Goal: Task Accomplishment & Management: Manage account settings

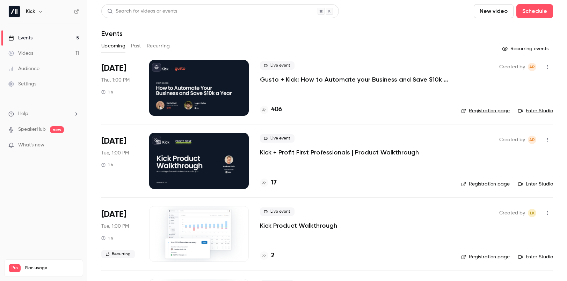
click at [306, 154] on p "Kick + Profit First Professionals | Product Walkthrough" at bounding box center [339, 152] width 159 height 8
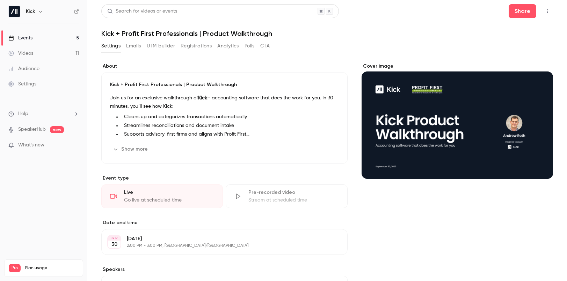
click at [249, 164] on div "**********" at bounding box center [224, 211] width 246 height 296
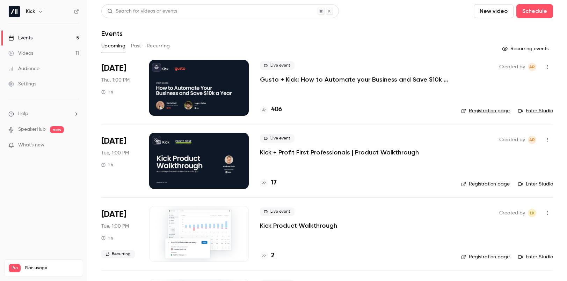
click at [162, 156] on div at bounding box center [198, 161] width 99 height 56
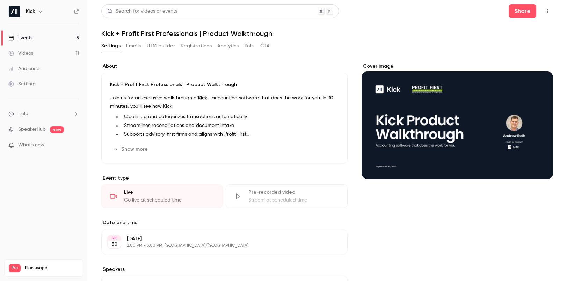
drag, startPoint x: 553, startPoint y: 10, endPoint x: 545, endPoint y: 11, distance: 8.4
click at [552, 10] on main "**********" at bounding box center [326, 140] width 479 height 281
click at [545, 11] on icon "button" at bounding box center [547, 11] width 6 height 5
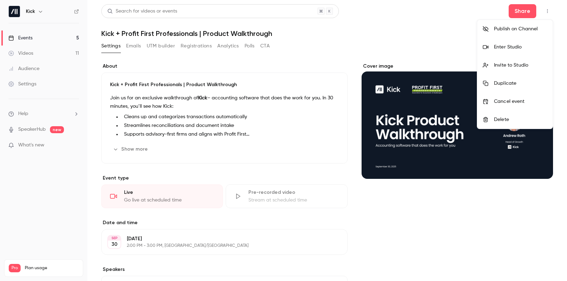
click at [412, 257] on div at bounding box center [283, 140] width 567 height 281
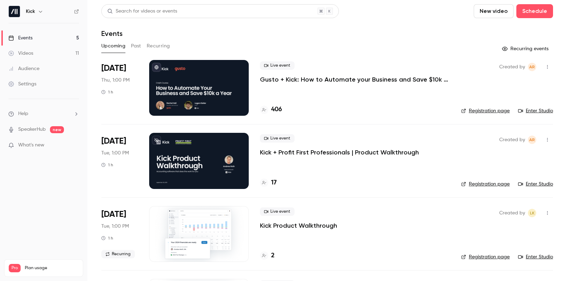
click at [489, 183] on link "Registration page" at bounding box center [485, 184] width 49 height 7
click at [186, 152] on div at bounding box center [198, 161] width 99 height 56
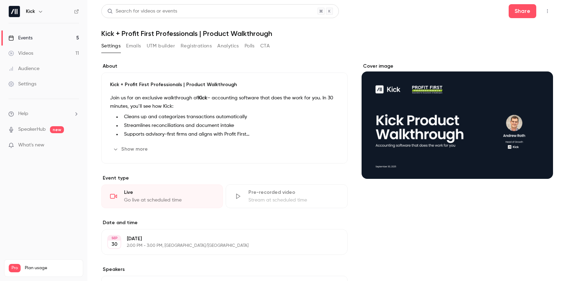
click at [543, 169] on icon "Cover image" at bounding box center [540, 167] width 8 height 6
drag, startPoint x: 411, startPoint y: 129, endPoint x: 111, endPoint y: 0, distance: 326.7
click at [0, 0] on div "Kick Events 5 Videos 11 Audience Settings Help SpeakerHub new What's new Pro Pl…" at bounding box center [283, 140] width 567 height 281
click at [32, 33] on link "Events 5" at bounding box center [43, 37] width 87 height 15
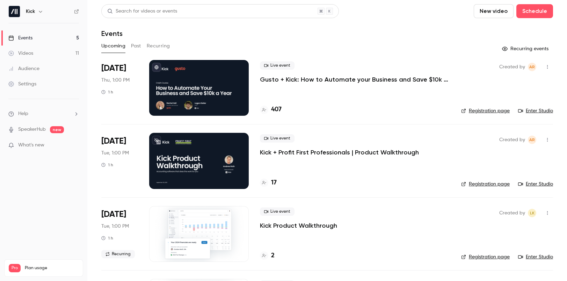
click at [291, 81] on p "Gusto + Kick: How to Automate your Business and Save $10k a Year" at bounding box center [355, 79] width 190 height 8
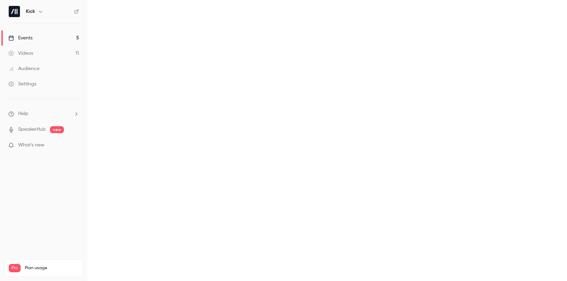
click at [291, 81] on main at bounding box center [326, 140] width 479 height 281
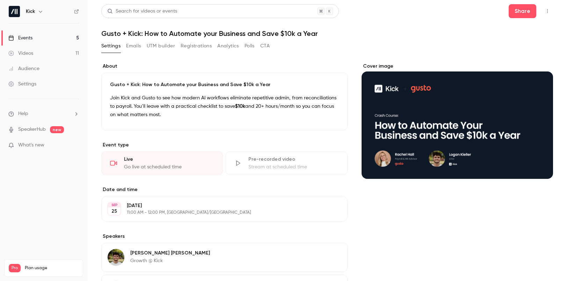
scroll to position [12, 0]
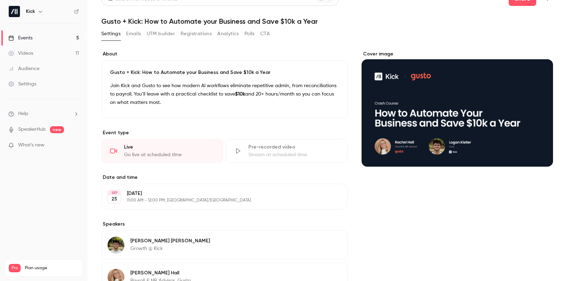
click at [153, 36] on button "UTM builder" at bounding box center [161, 33] width 28 height 11
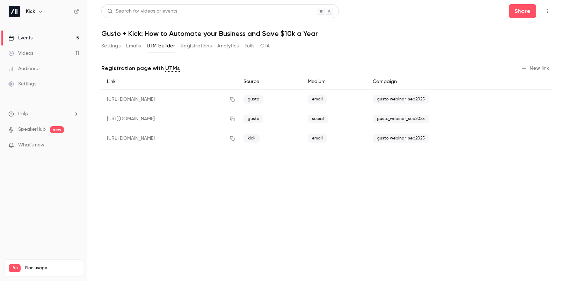
click at [182, 46] on button "Registrations" at bounding box center [195, 45] width 31 height 11
